Goal: Find specific page/section: Find specific page/section

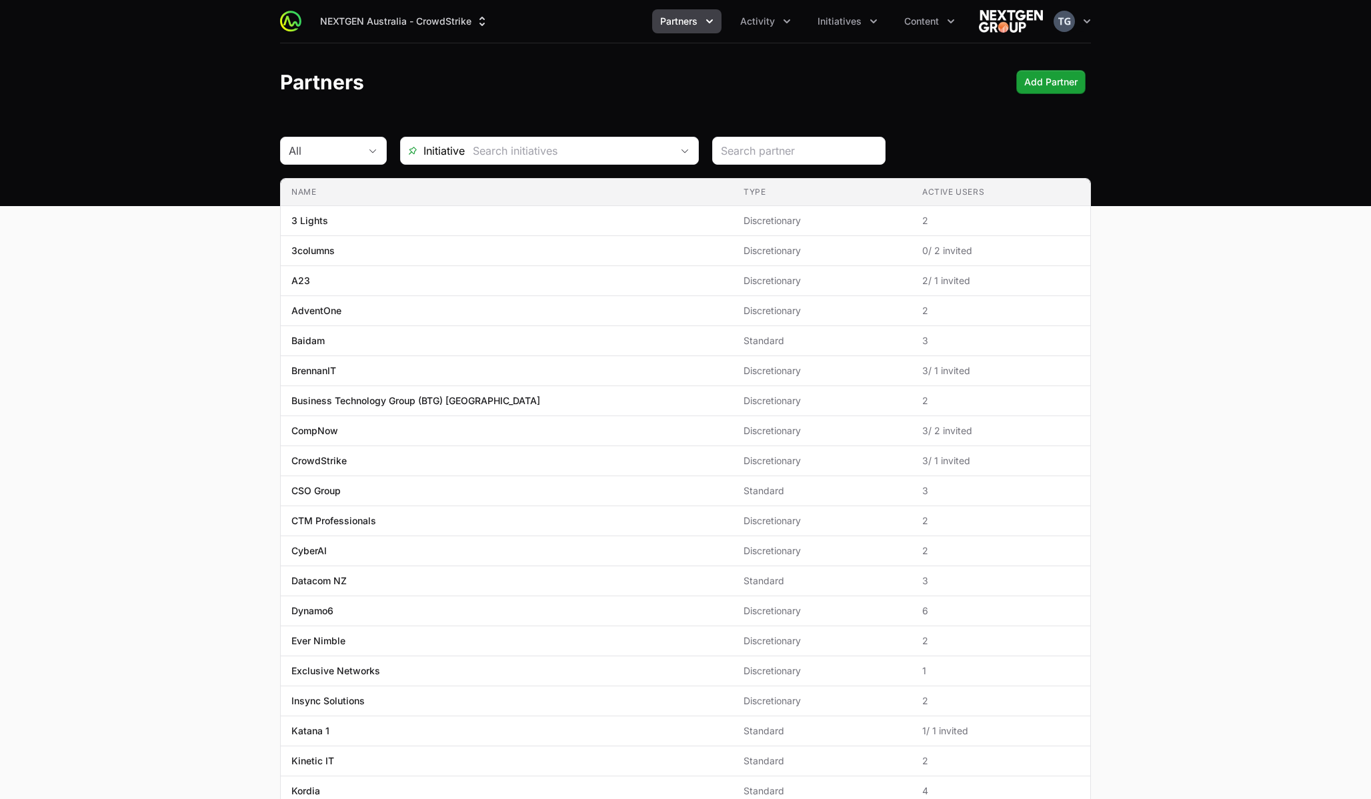
click at [576, 83] on div "Partners Add Partner Add Partner" at bounding box center [685, 82] width 811 height 24
click at [777, 21] on button "Activity" at bounding box center [765, 21] width 67 height 24
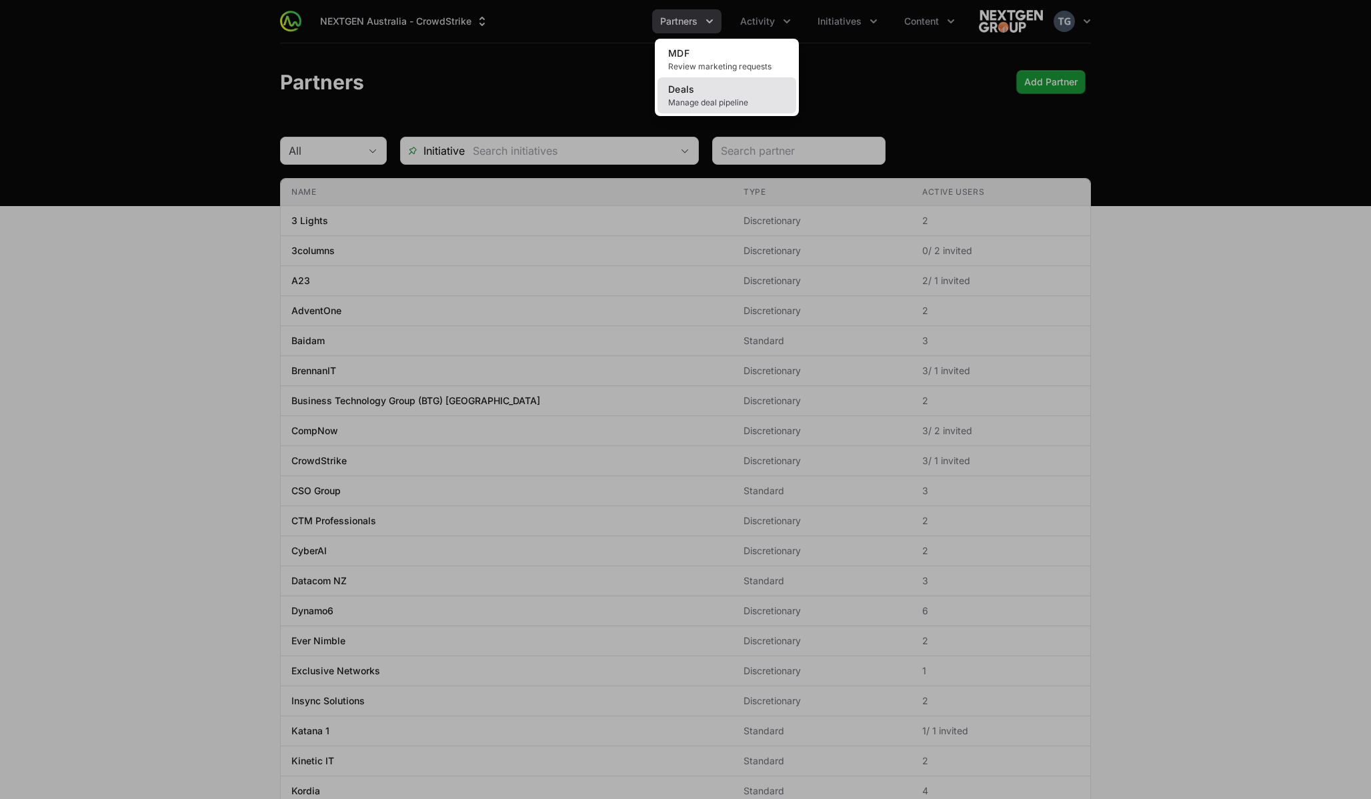
click at [760, 96] on link "Deals Manage deal pipeline" at bounding box center [727, 95] width 139 height 36
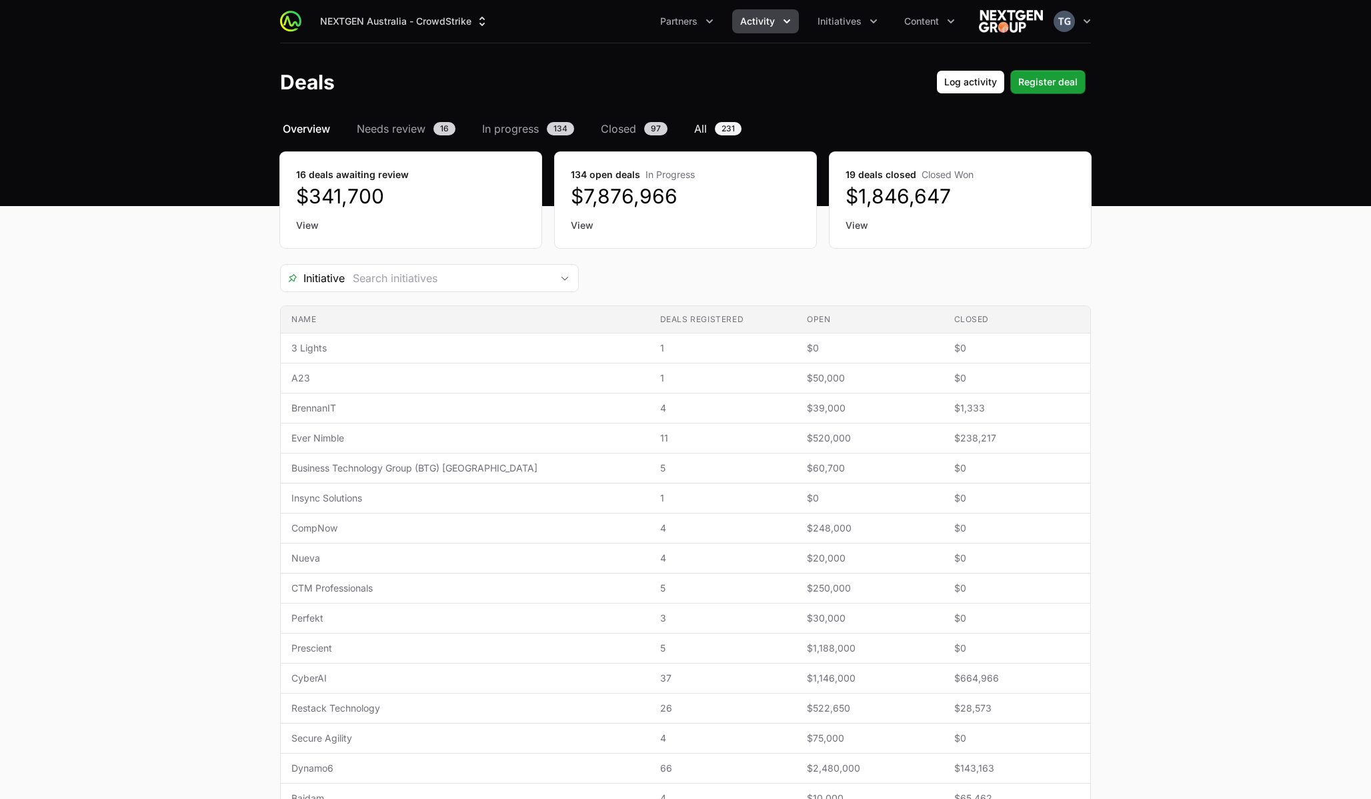
click at [704, 125] on span "All" at bounding box center [700, 129] width 13 height 16
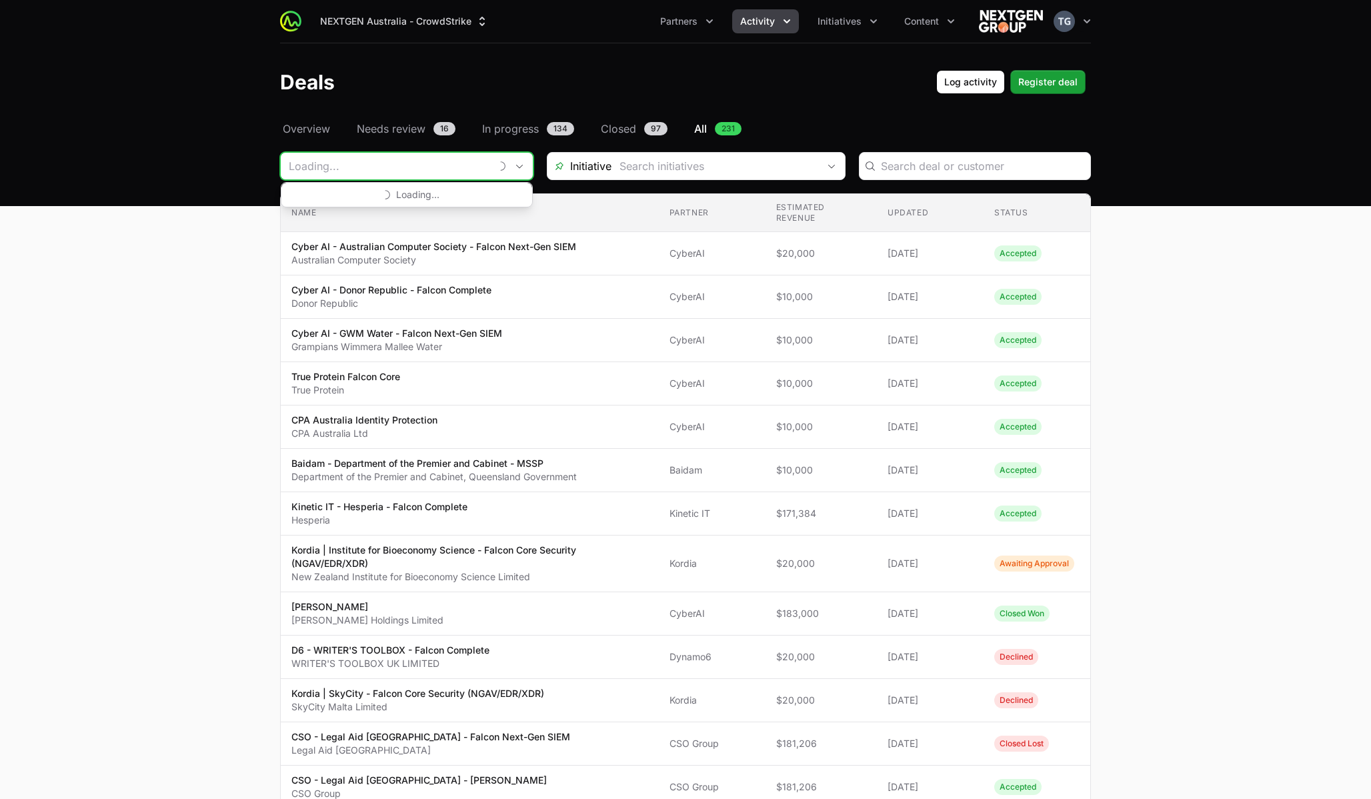
click at [491, 167] on div "Loading..." at bounding box center [406, 166] width 253 height 28
click at [626, 165] on input "Deals Filters" at bounding box center [715, 166] width 207 height 27
click at [893, 166] on input "Deals Filters" at bounding box center [977, 166] width 209 height 16
click at [663, 165] on input "Deals Filters" at bounding box center [707, 166] width 207 height 27
click at [412, 169] on input "Deals Filters" at bounding box center [385, 166] width 209 height 27
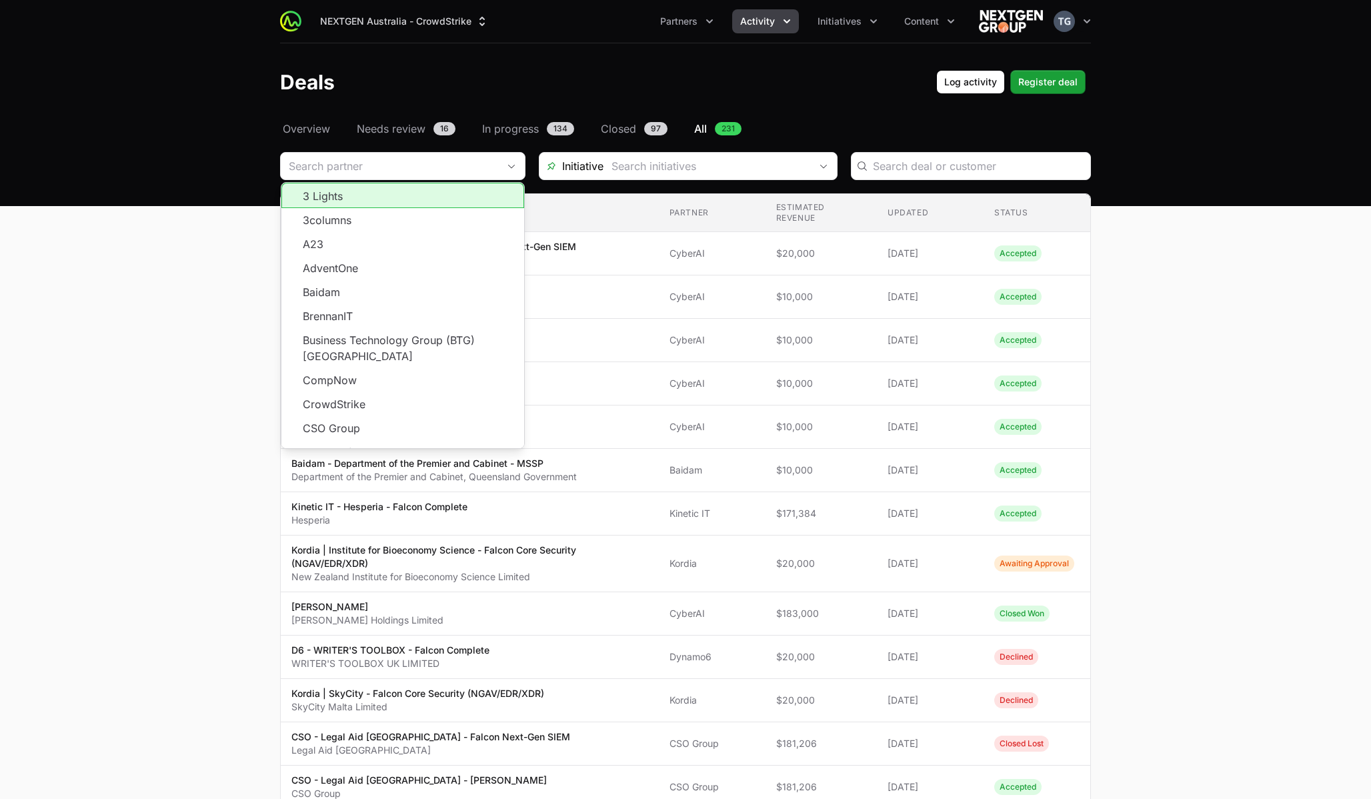
click at [252, 119] on header "Deals Log activity Log activity Register deal Register deal" at bounding box center [685, 81] width 1371 height 77
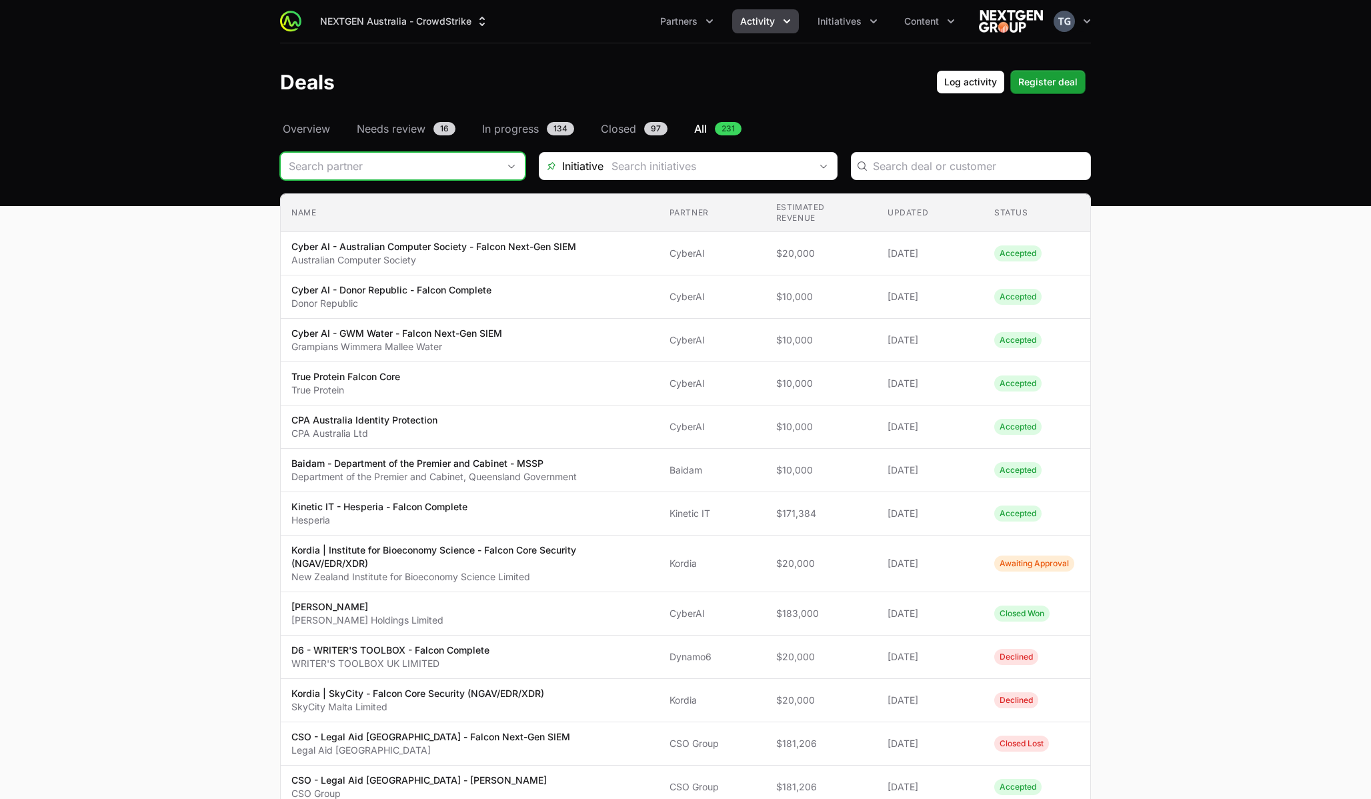
click at [291, 165] on input "Deals Filters" at bounding box center [389, 166] width 217 height 27
click at [585, 161] on span "Initiative" at bounding box center [580, 166] width 64 height 16
click at [604, 162] on input "Deals Filters" at bounding box center [707, 166] width 207 height 27
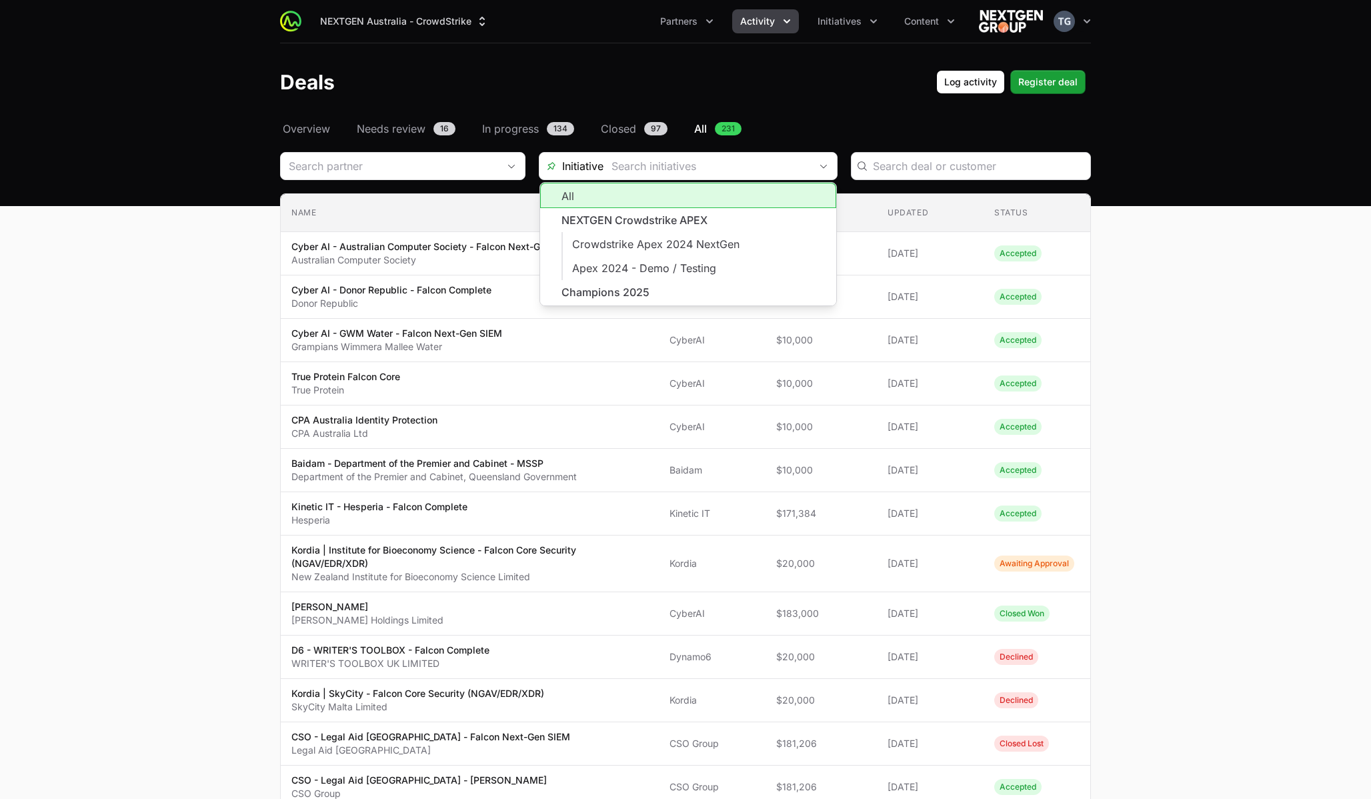
click at [975, 157] on div "Deals Filters" at bounding box center [971, 166] width 240 height 28
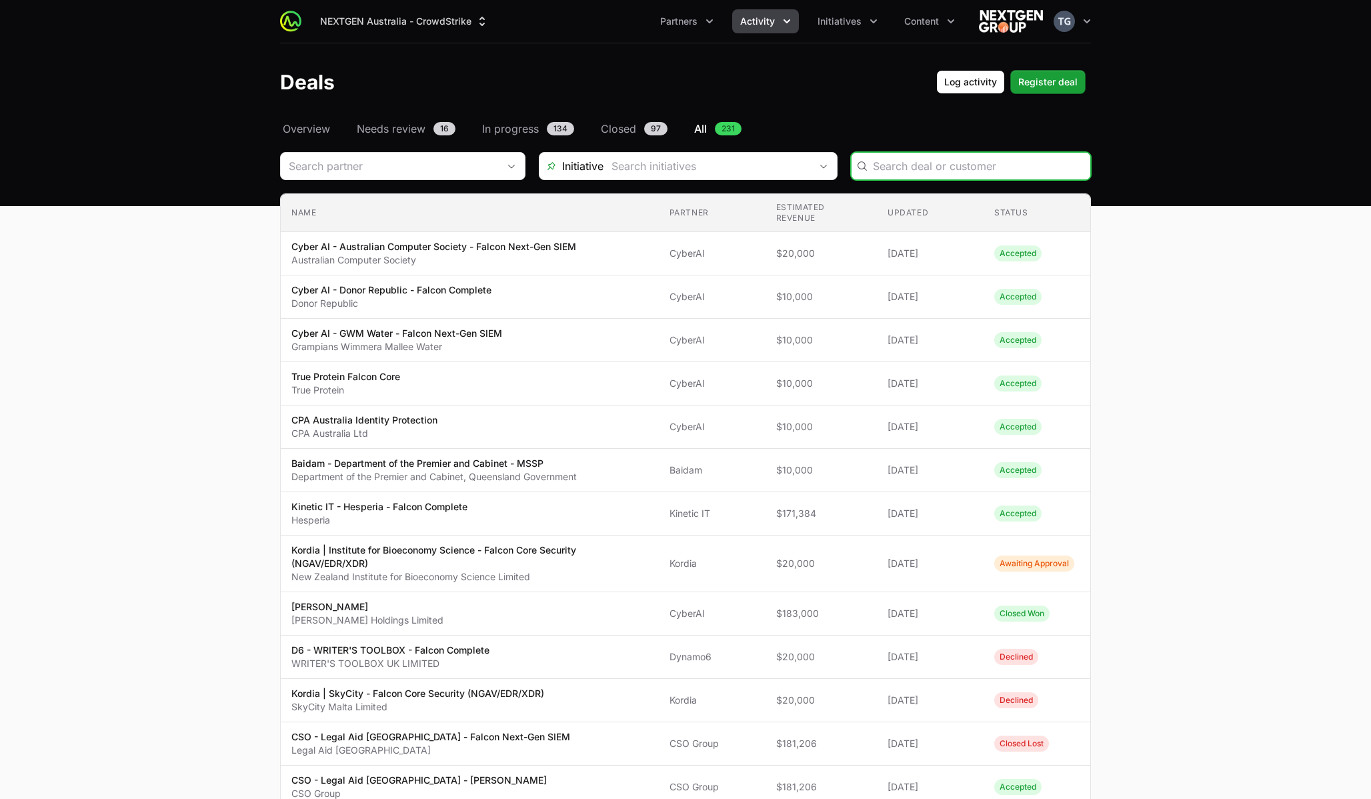
click at [959, 165] on input "Deals Filters" at bounding box center [977, 166] width 209 height 16
click at [772, 27] on span "Activity" at bounding box center [757, 21] width 35 height 13
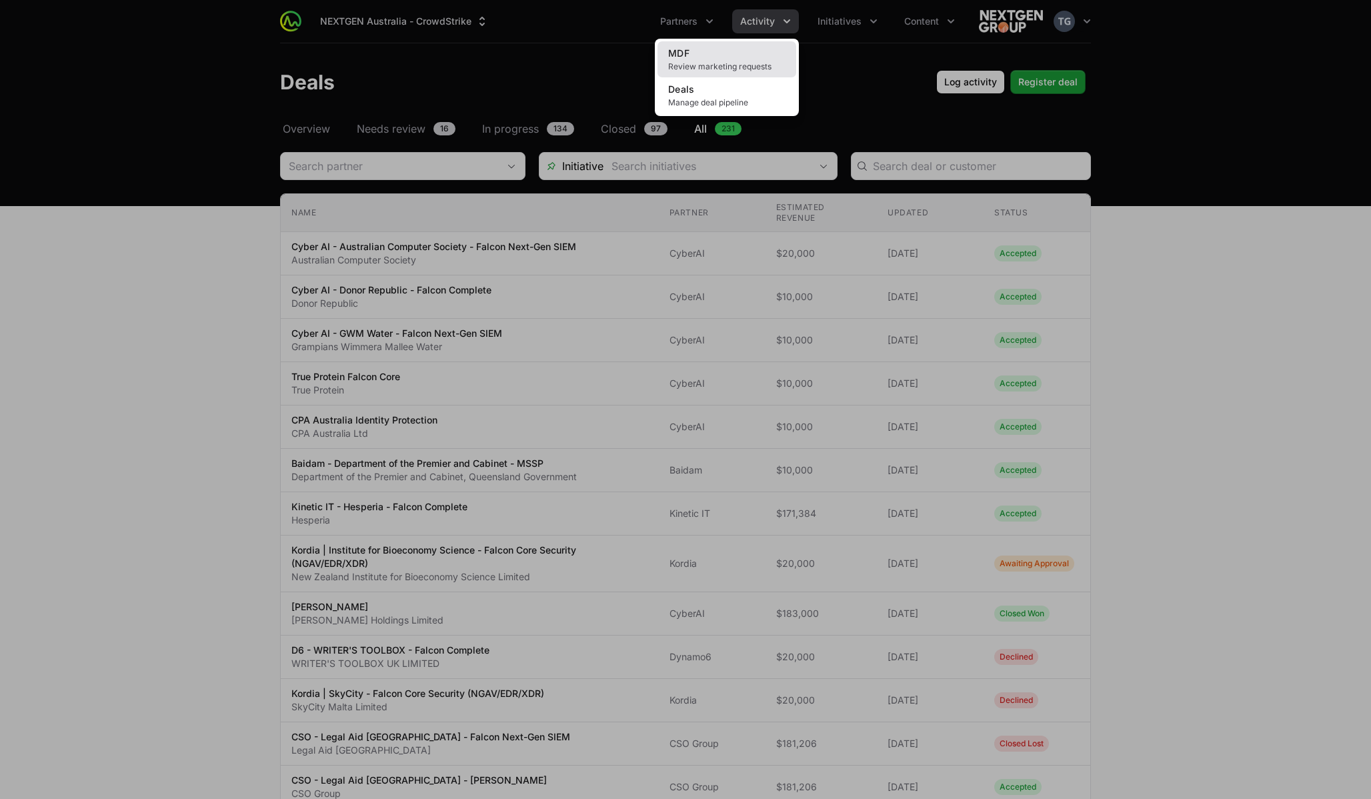
click at [745, 67] on span "Review marketing requests" at bounding box center [726, 66] width 117 height 11
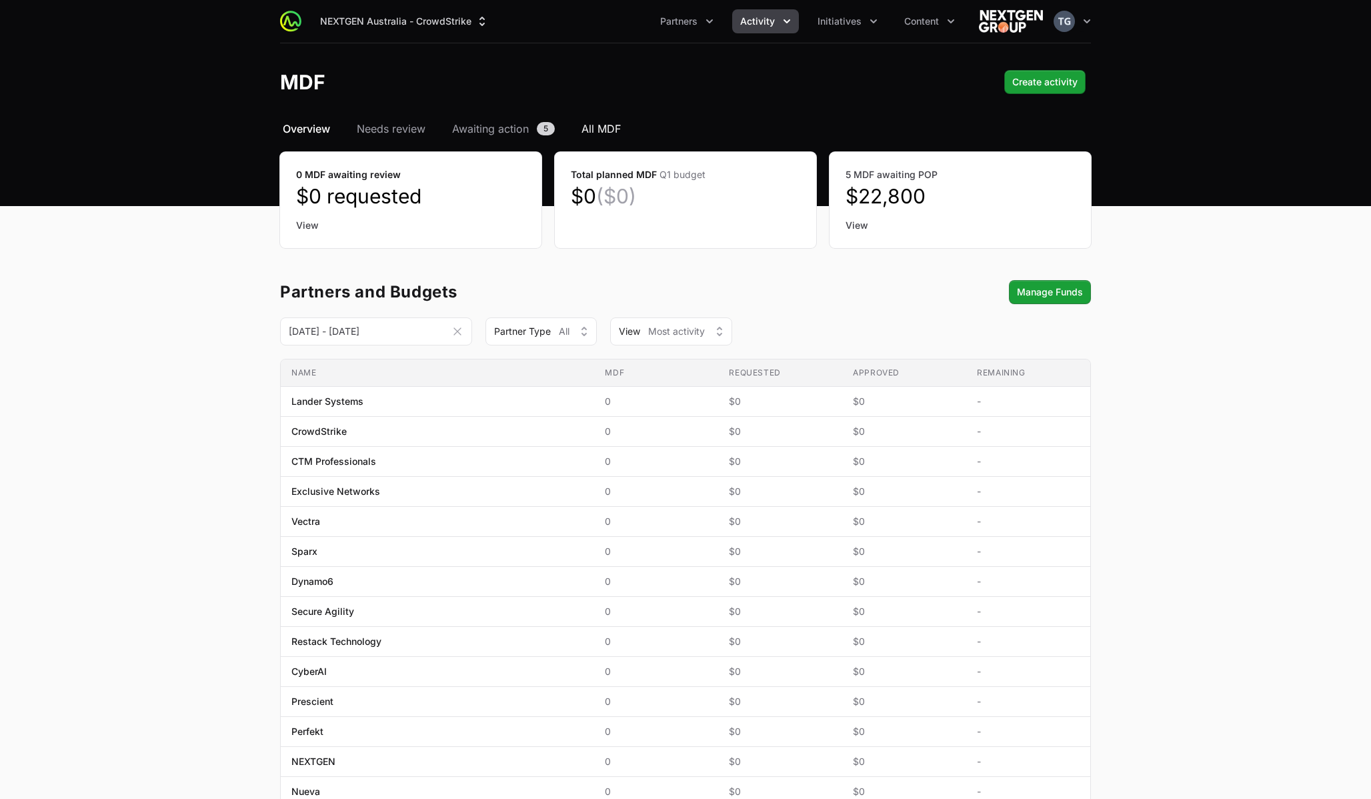
click at [593, 129] on span "All MDF" at bounding box center [601, 129] width 39 height 16
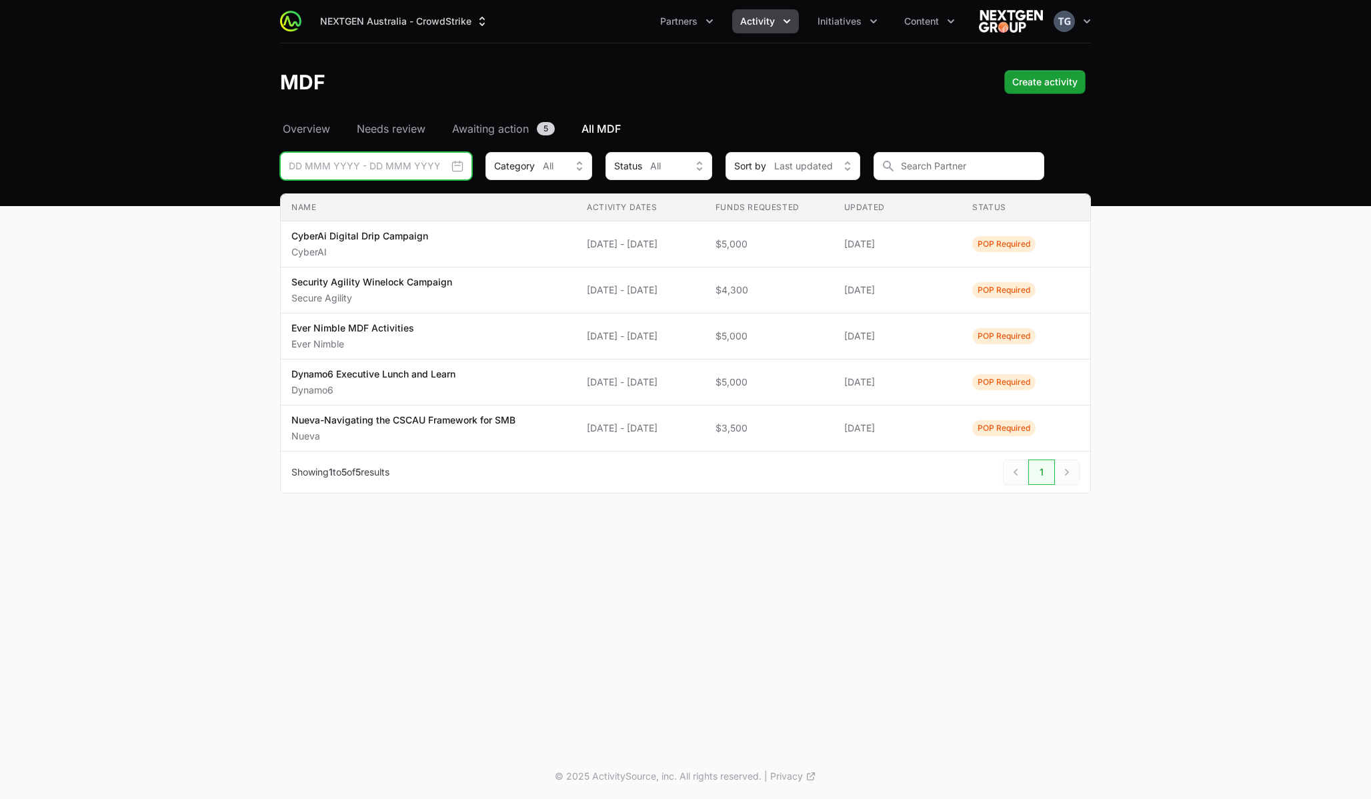
click at [440, 173] on input "Date range picker" at bounding box center [376, 166] width 192 height 28
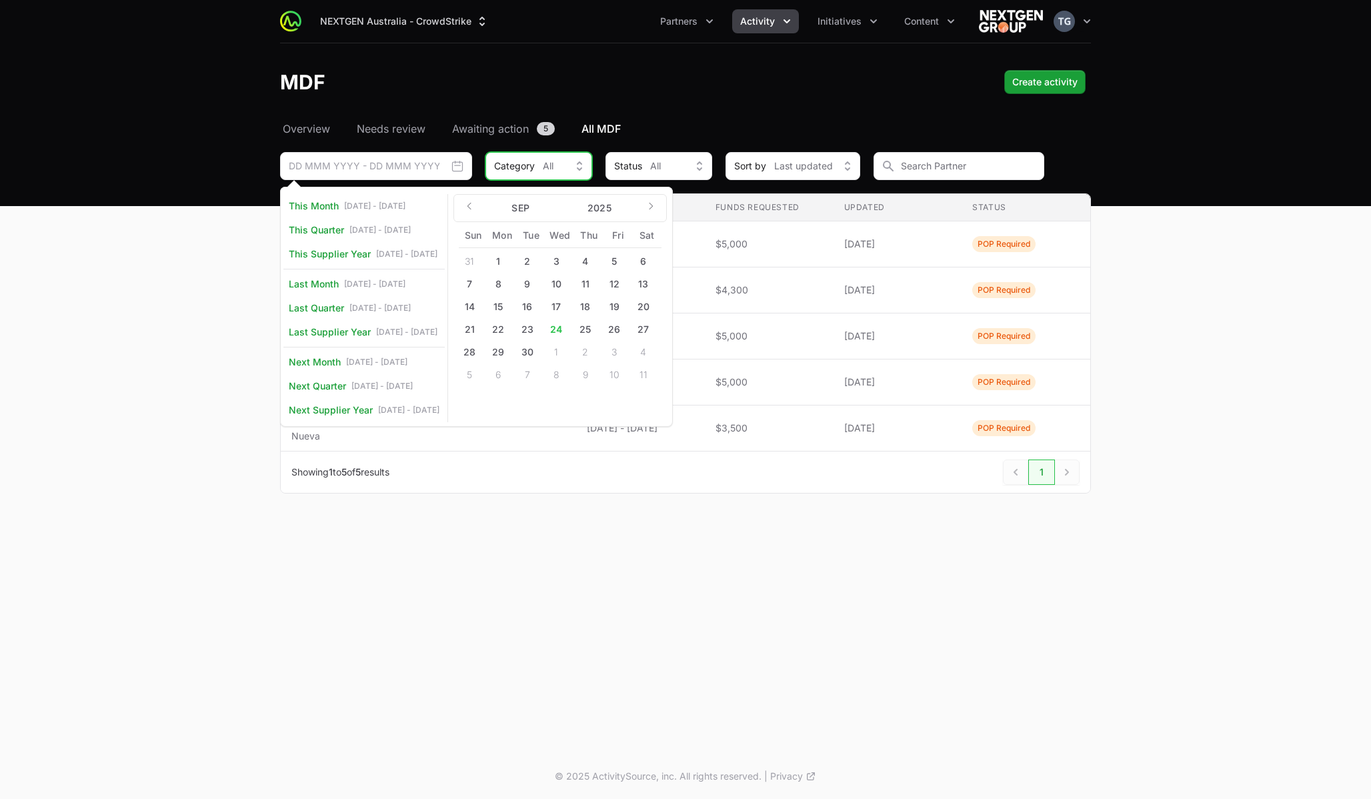
click at [503, 161] on span "Category" at bounding box center [514, 165] width 41 height 13
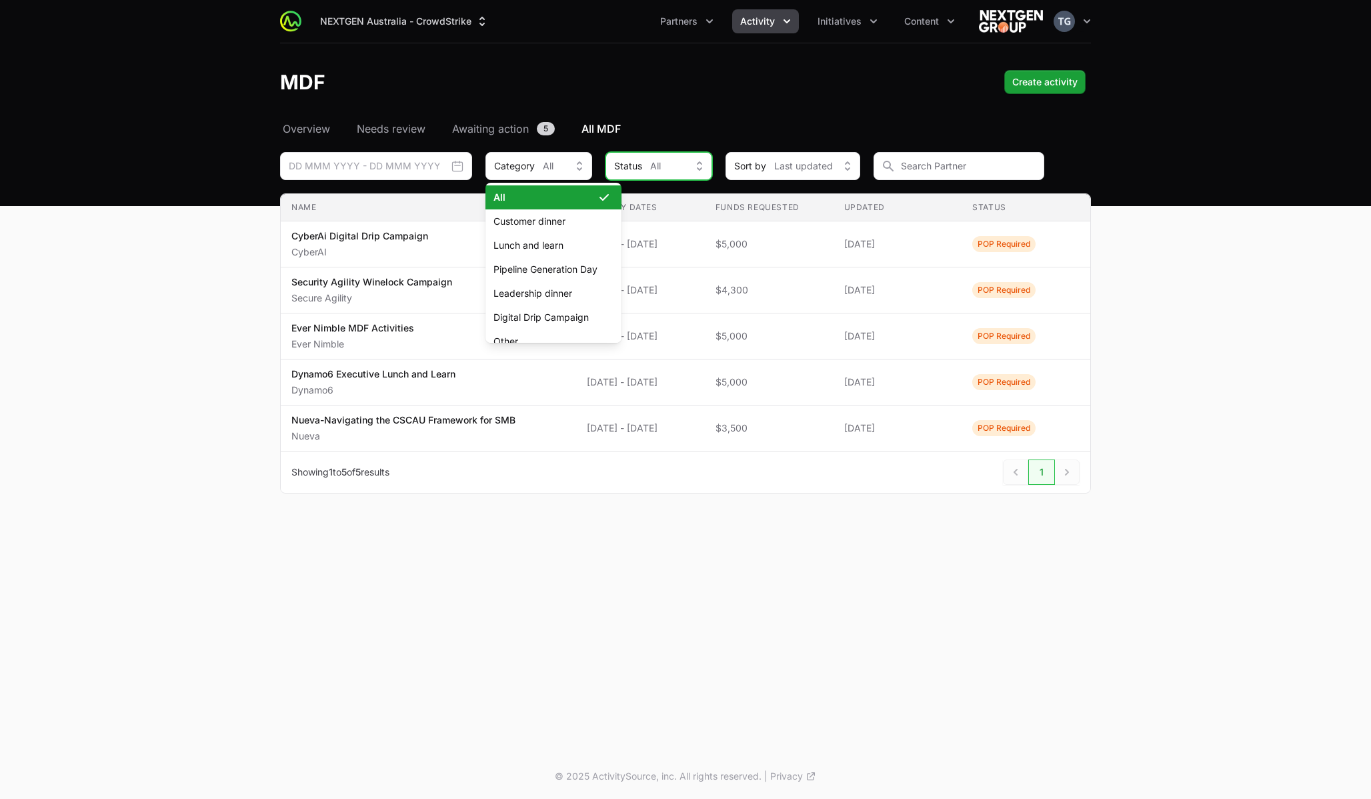
click at [648, 158] on button "Status All" at bounding box center [659, 166] width 107 height 28
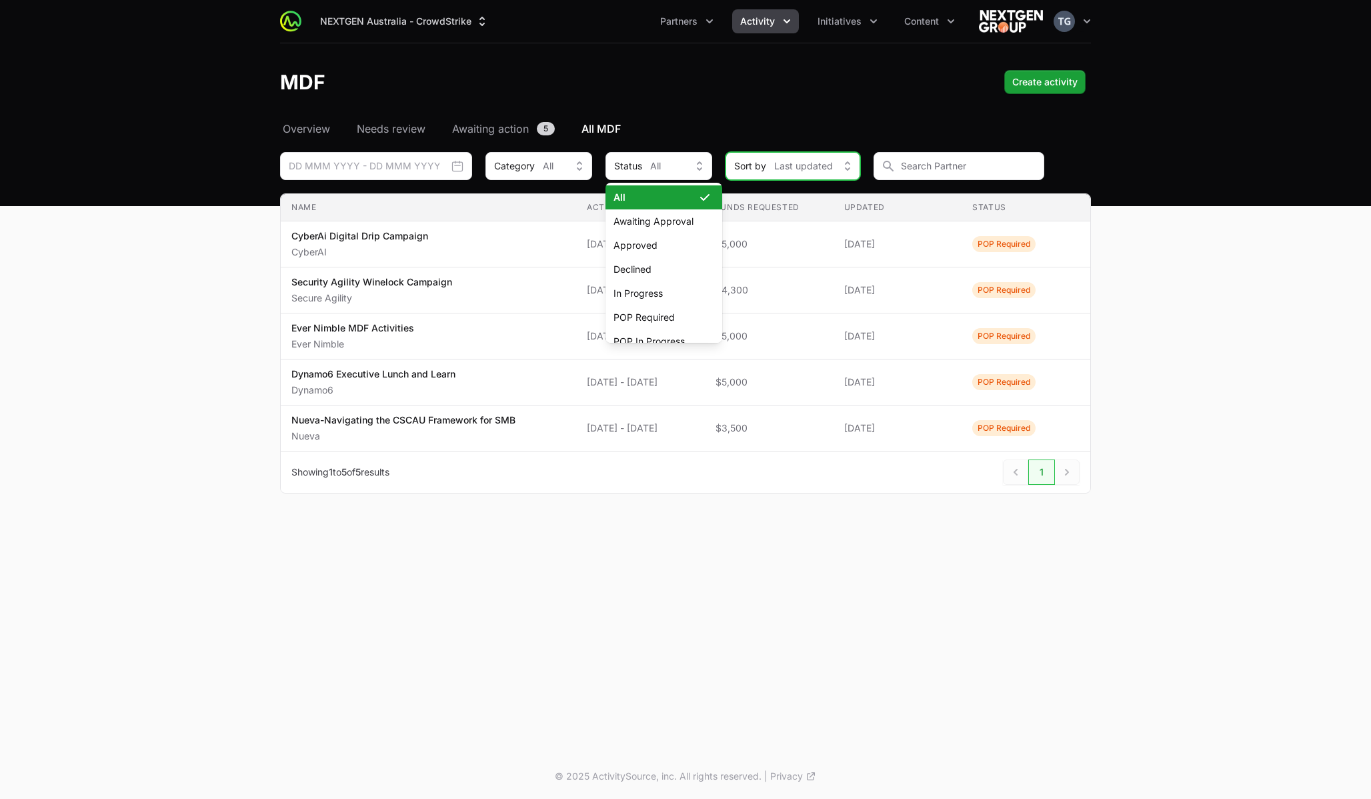
click at [790, 169] on span "Last updated" at bounding box center [803, 165] width 59 height 13
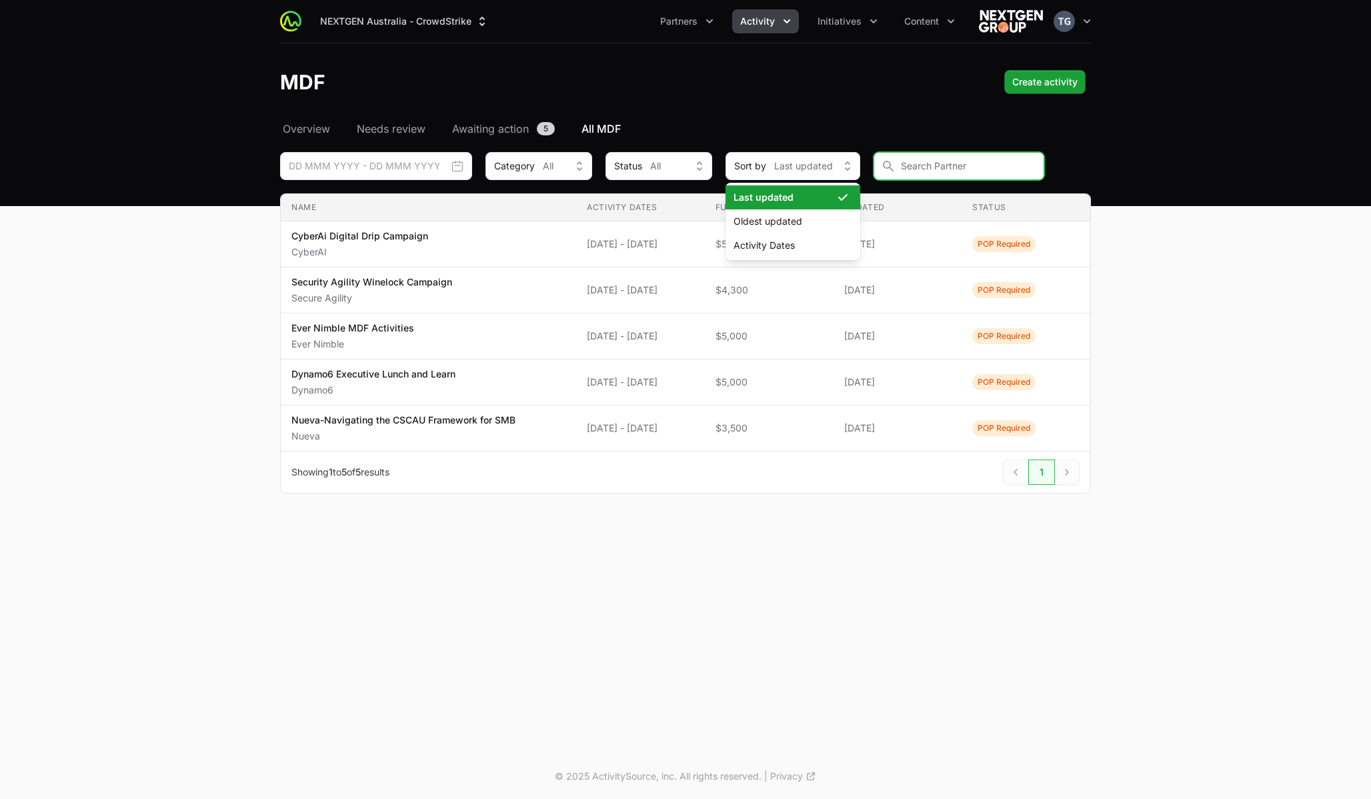
click at [922, 171] on input "MDF Filters" at bounding box center [959, 166] width 171 height 28
click at [963, 136] on nav "Overview Needs review Awaiting action 5 All MDF" at bounding box center [685, 129] width 811 height 16
